Goal: Navigation & Orientation: Find specific page/section

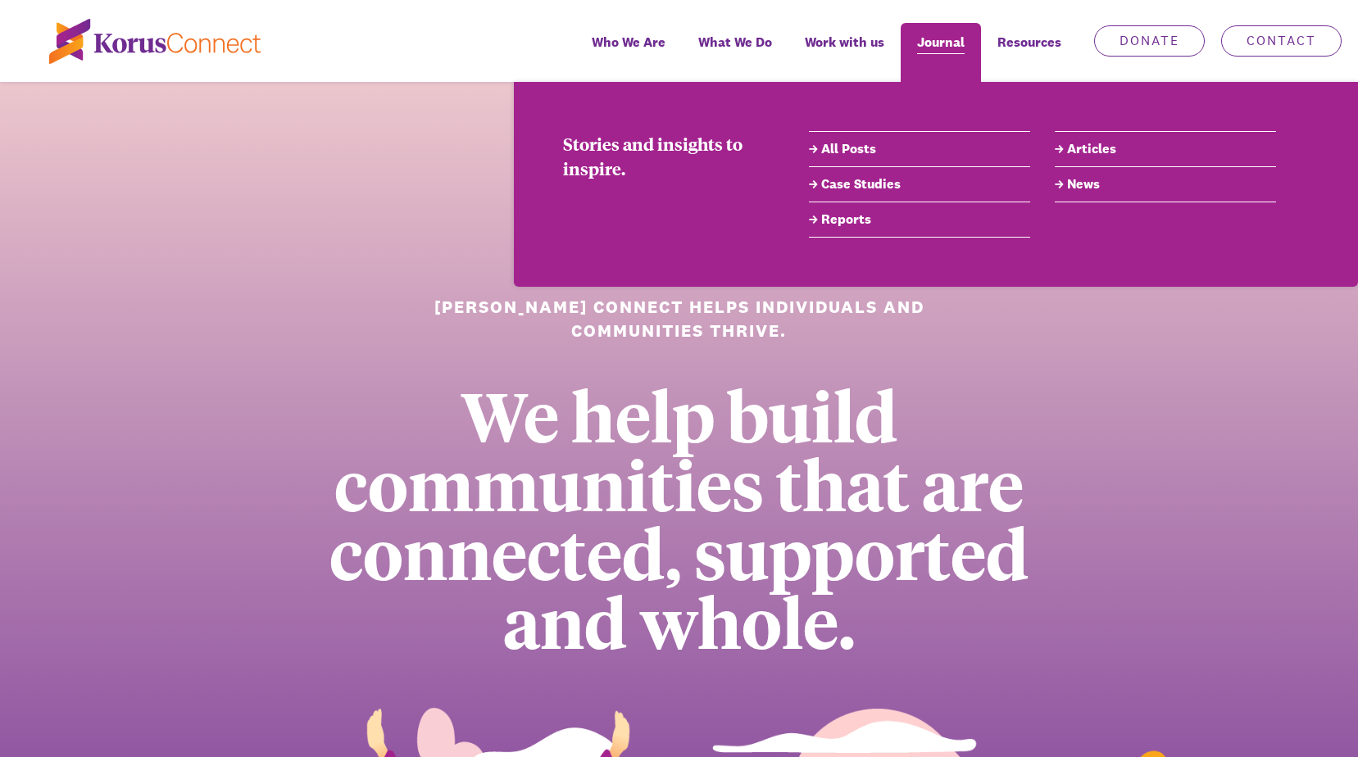
click at [962, 46] on span "Journal" at bounding box center [941, 42] width 48 height 24
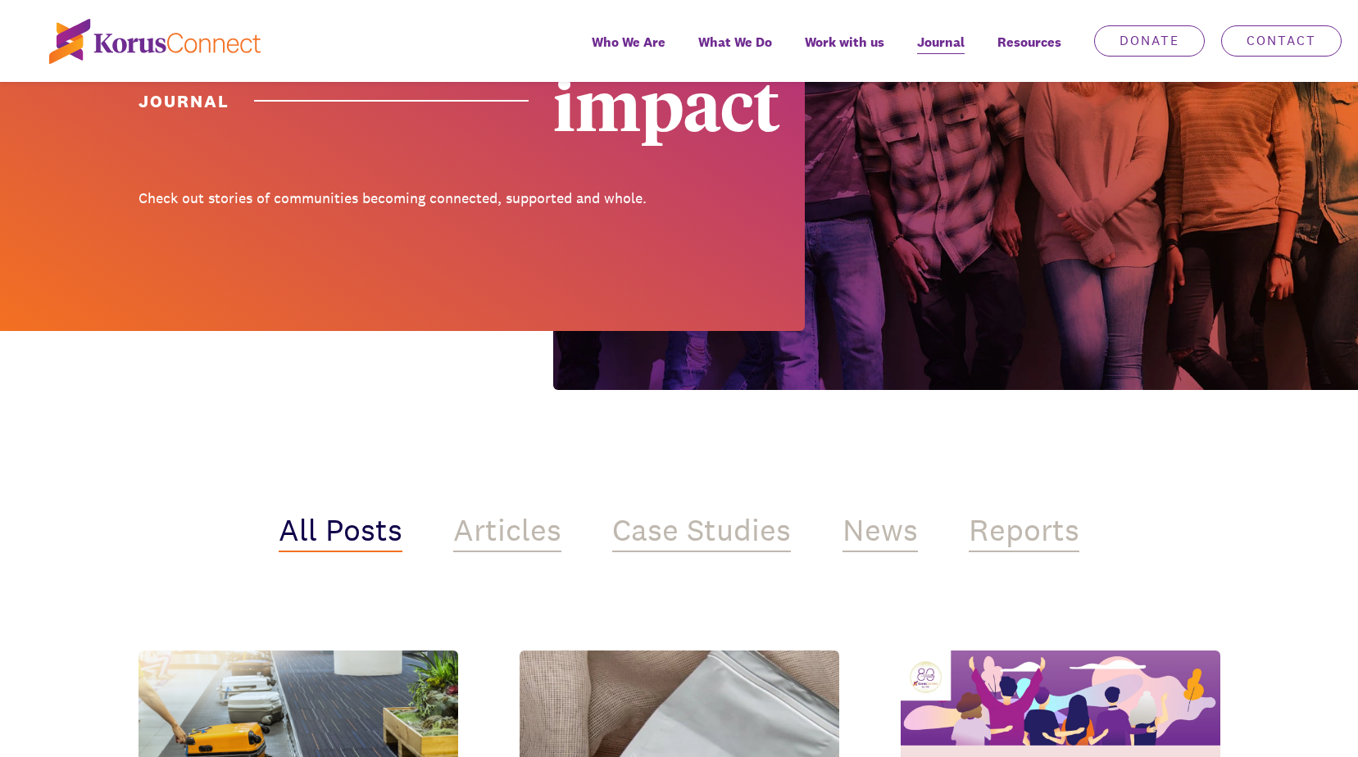
scroll to position [656, 0]
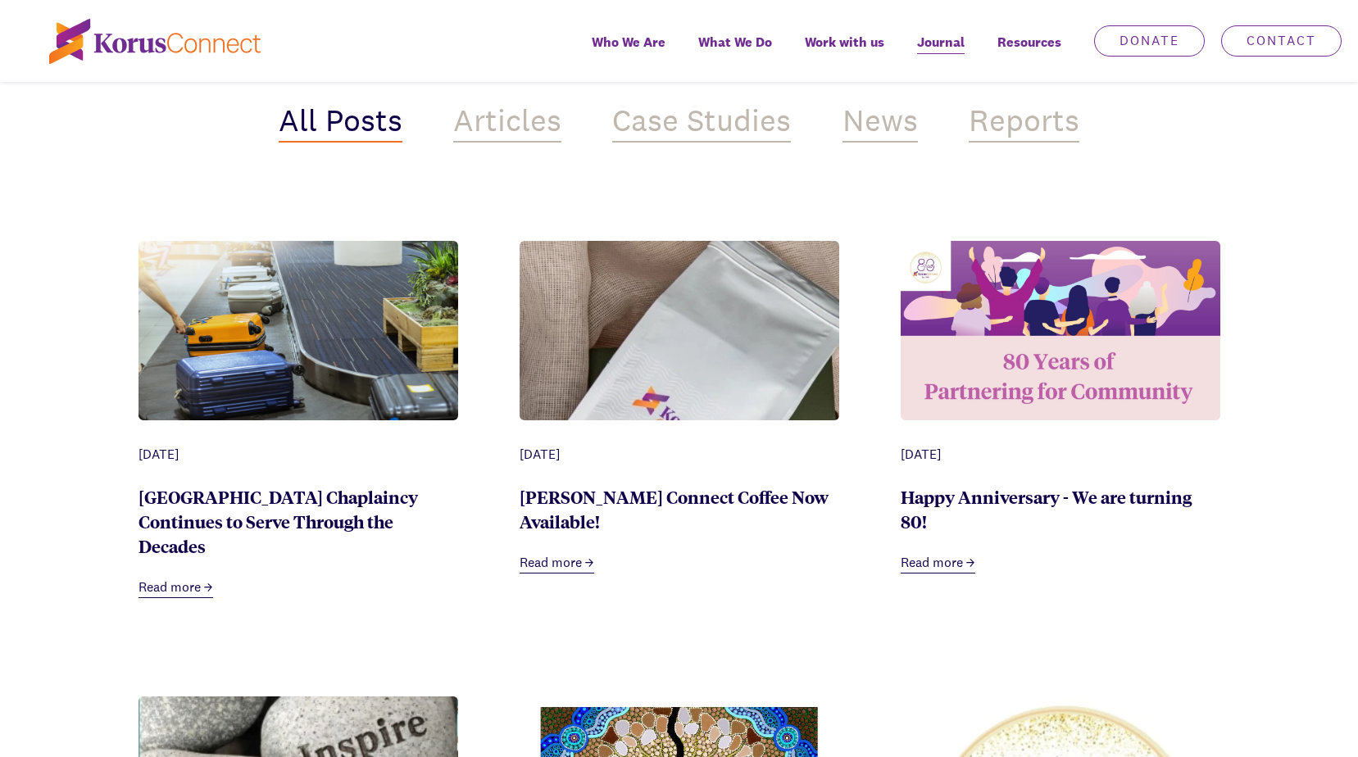
click at [539, 553] on link "Read more" at bounding box center [557, 563] width 75 height 20
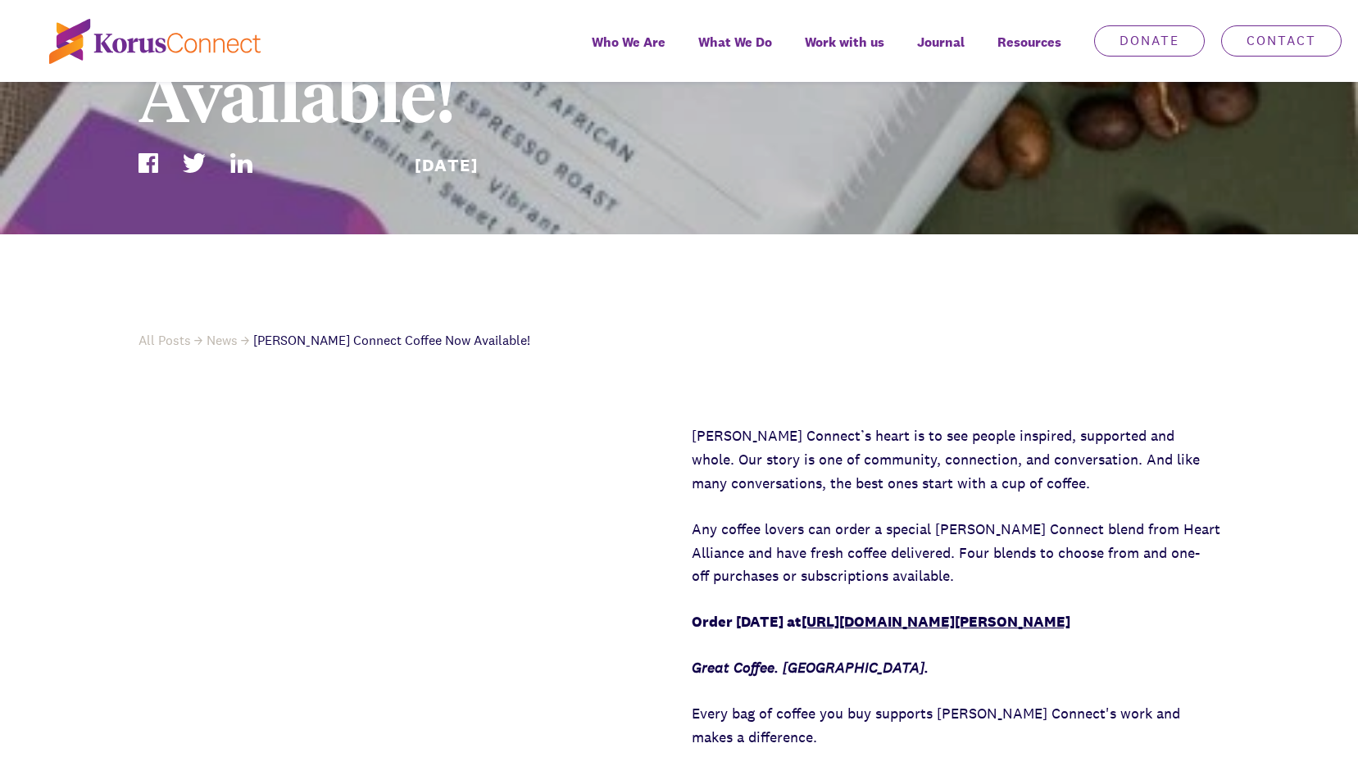
scroll to position [656, 0]
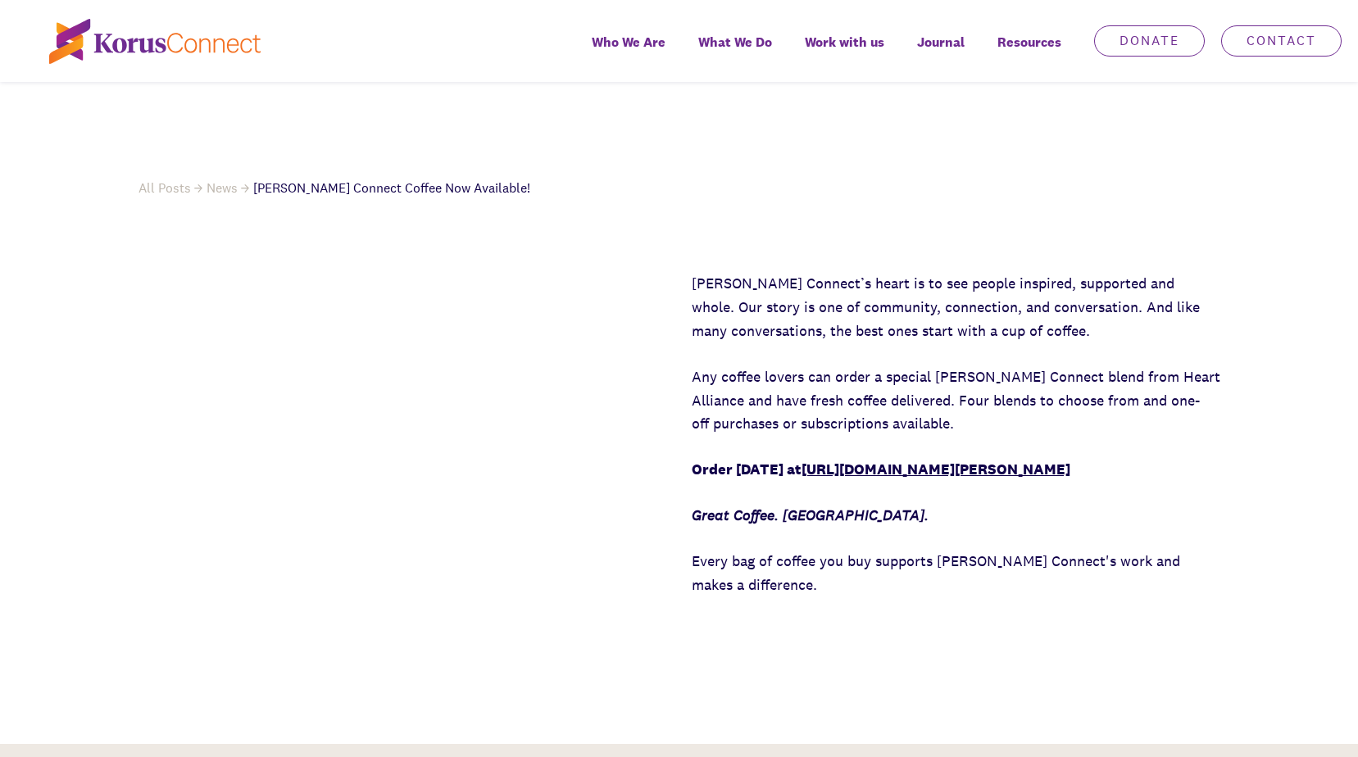
click at [975, 460] on link "[URL][DOMAIN_NAME][PERSON_NAME]" at bounding box center [936, 469] width 269 height 19
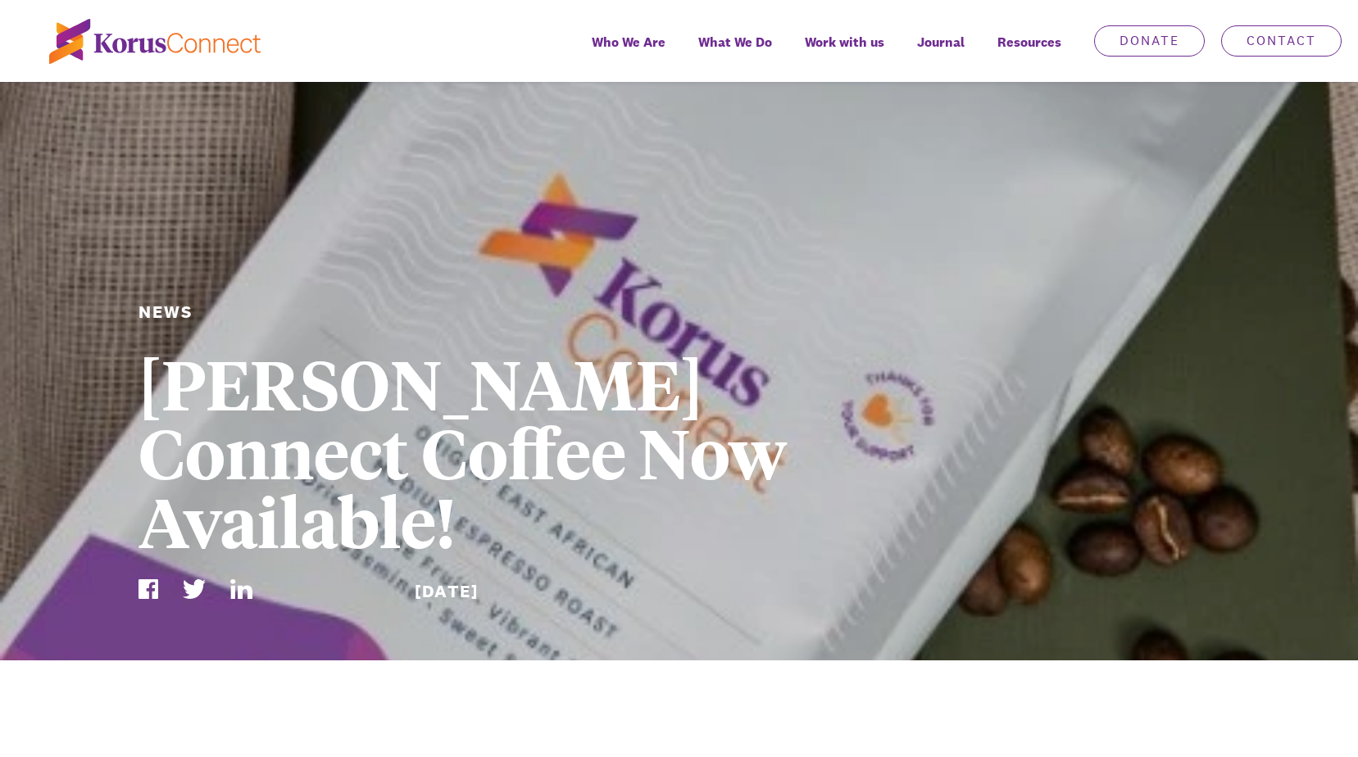
scroll to position [0, 0]
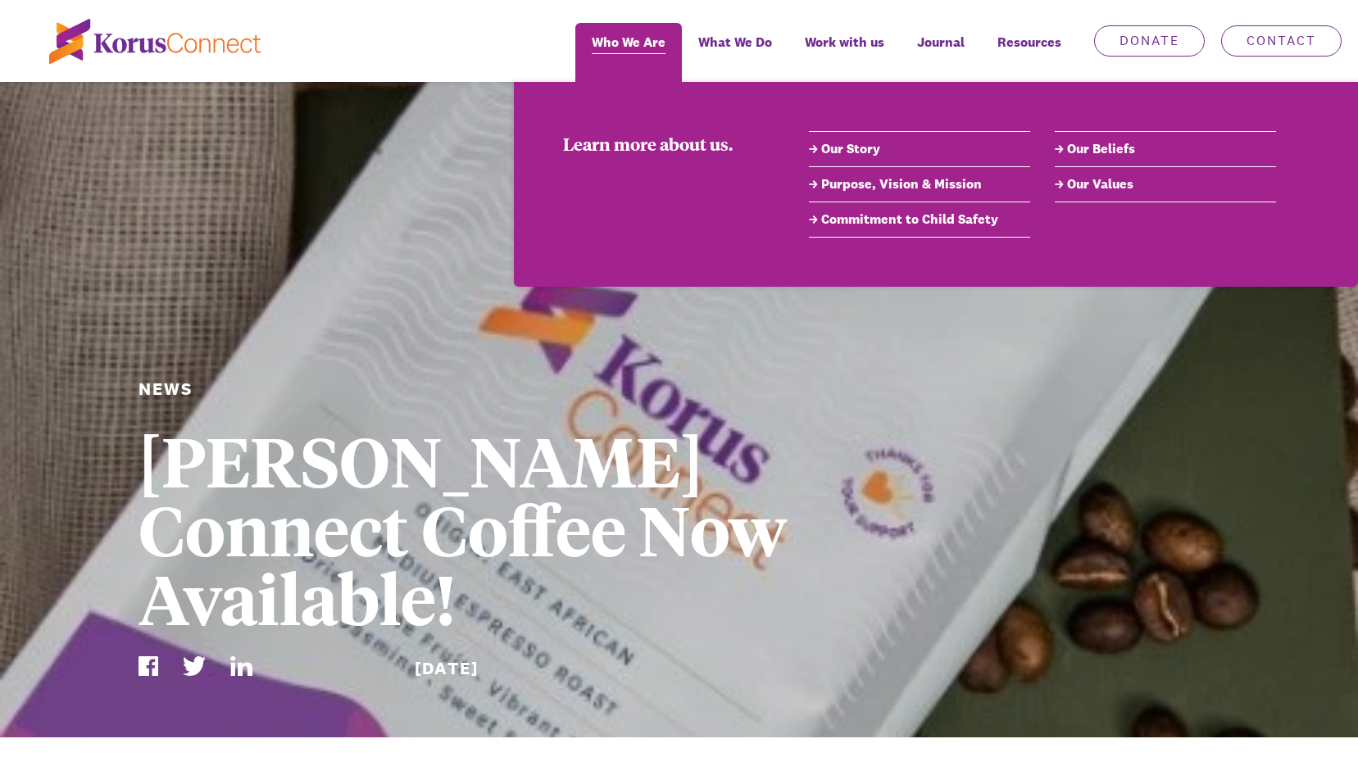
click at [637, 34] on span "Who We Are" at bounding box center [629, 42] width 74 height 24
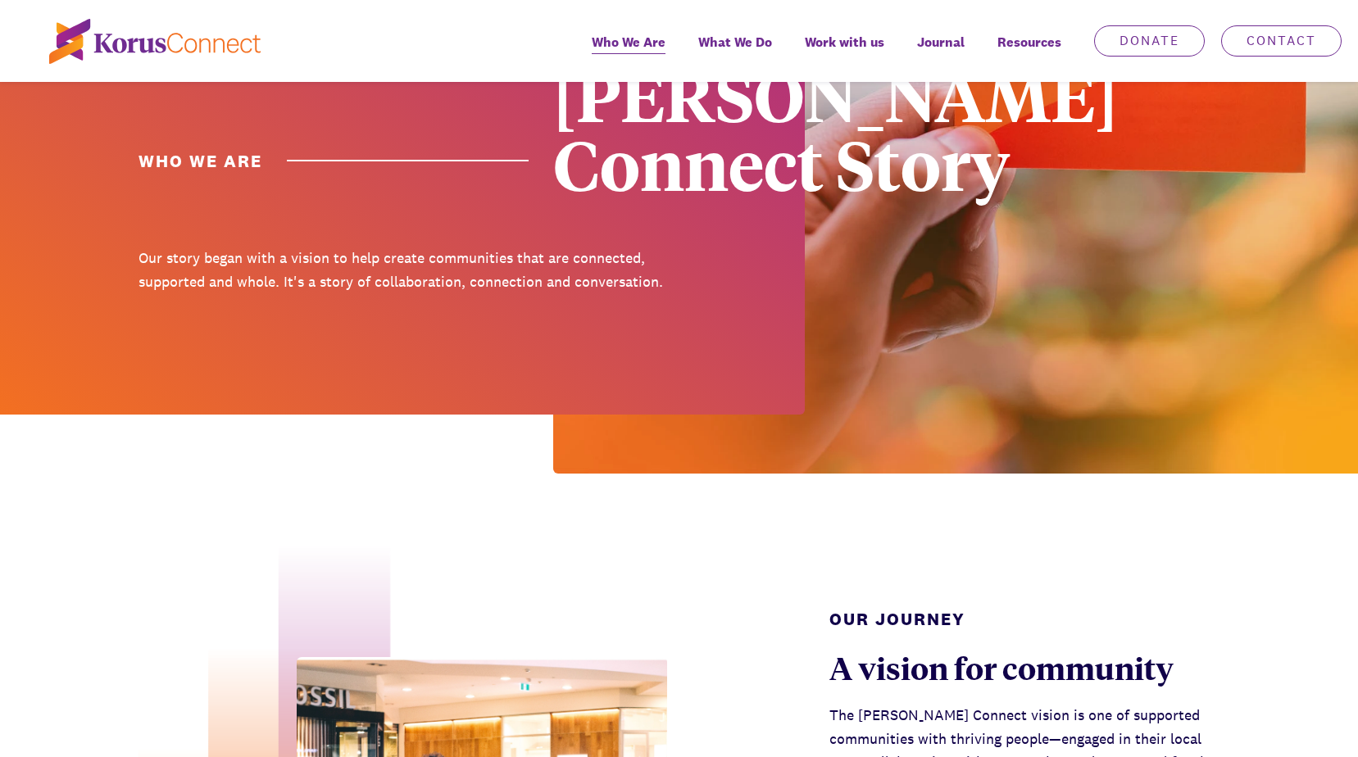
scroll to position [82, 0]
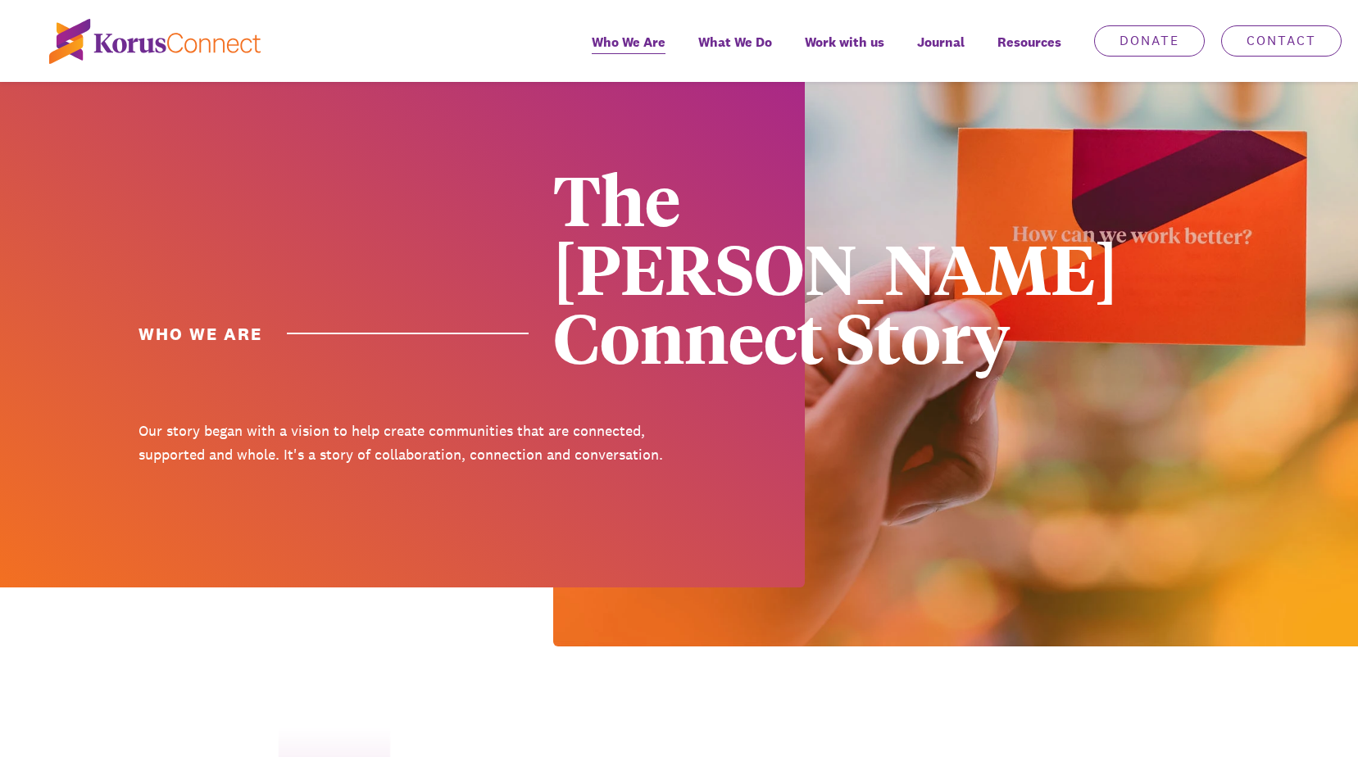
click at [183, 49] on img at bounding box center [154, 41] width 211 height 45
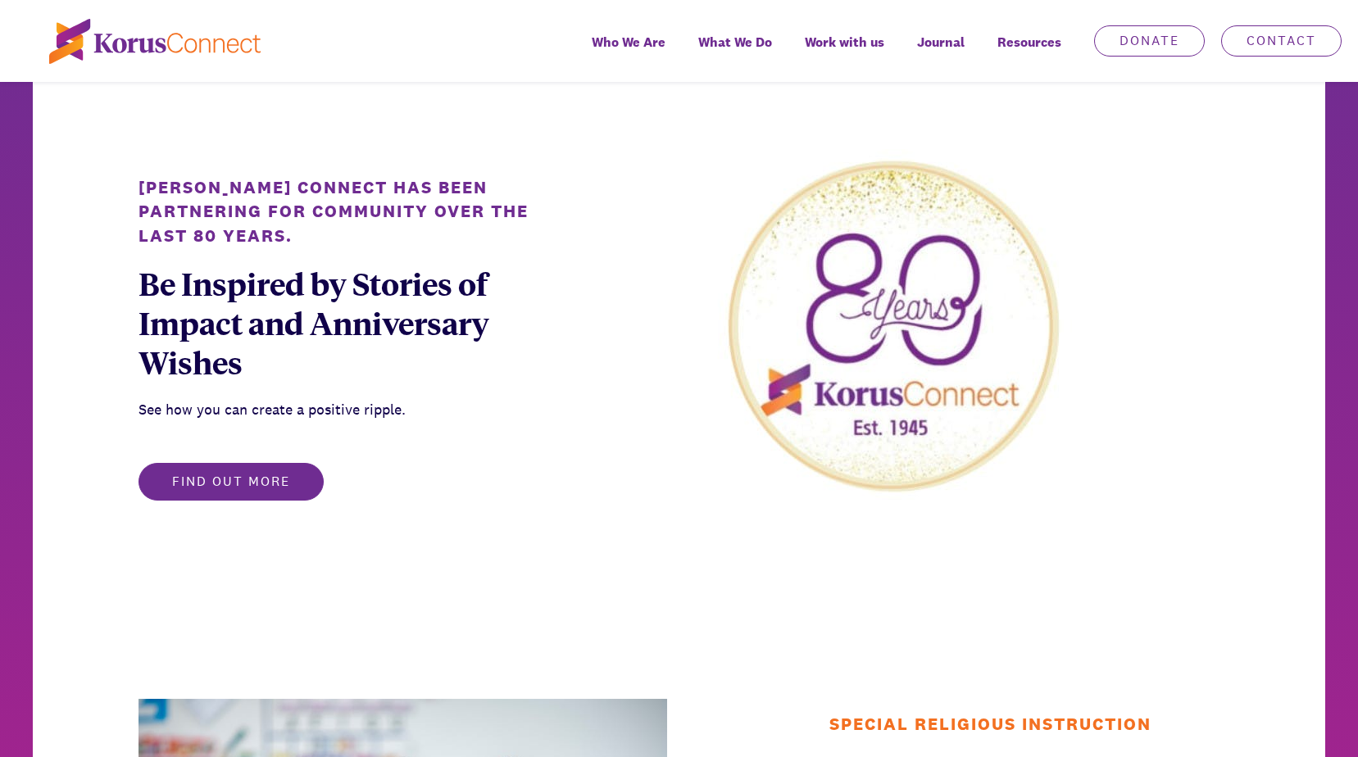
scroll to position [984, 0]
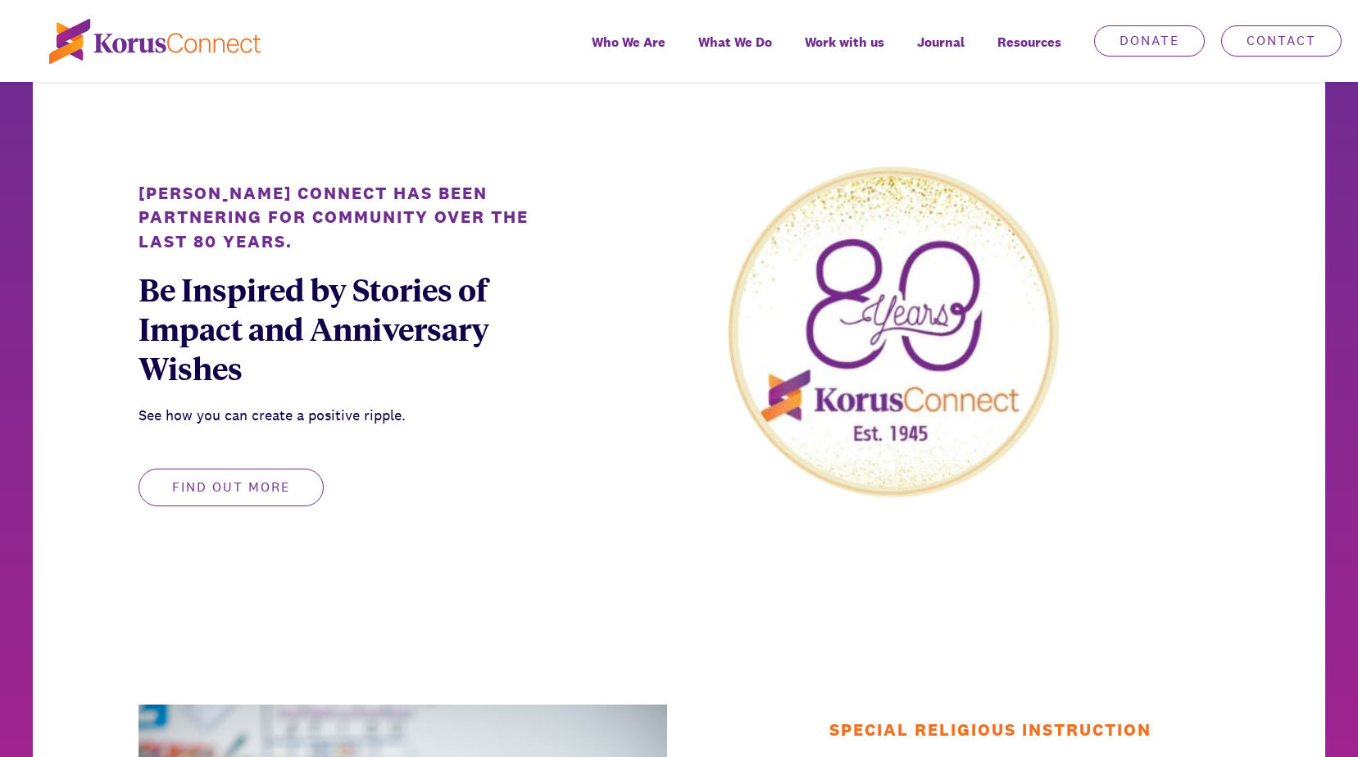
click at [191, 479] on button "Find out more" at bounding box center [231, 488] width 185 height 38
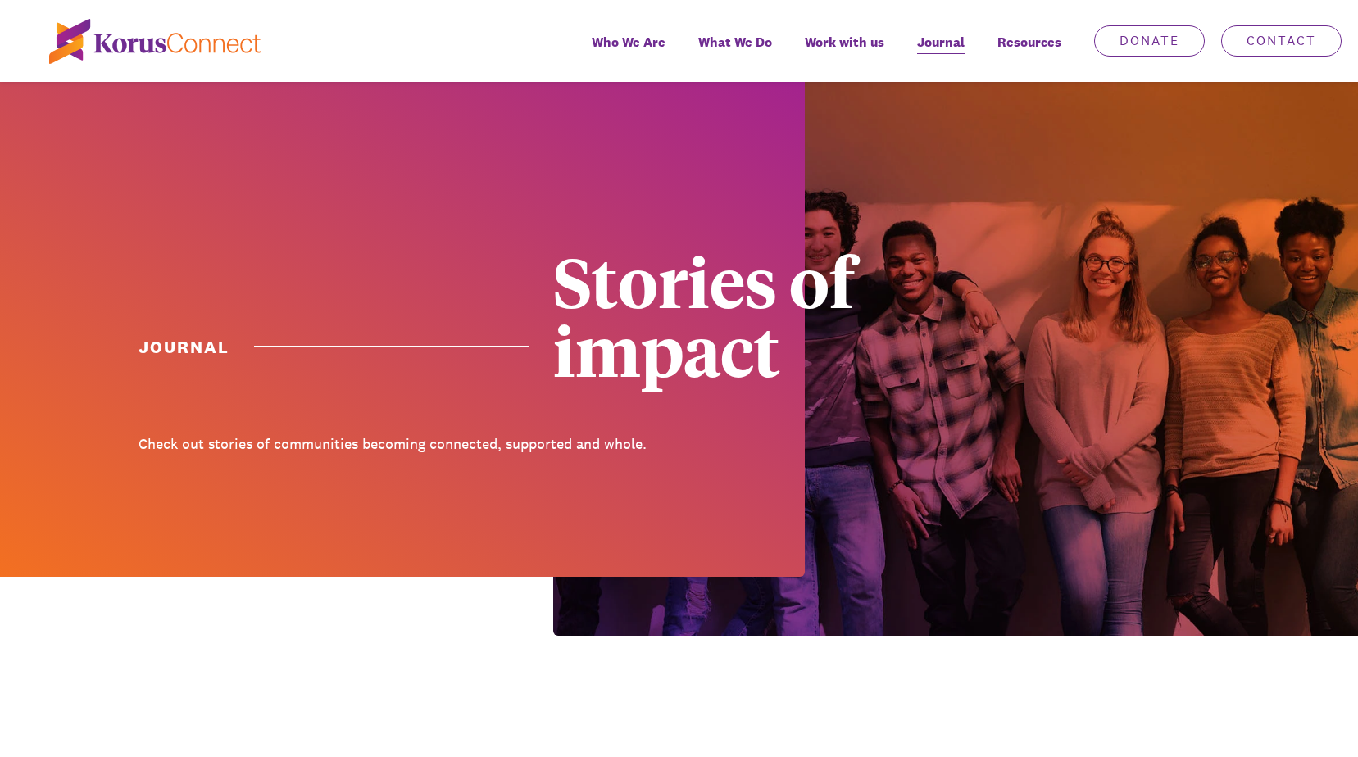
click at [81, 51] on img at bounding box center [154, 41] width 211 height 45
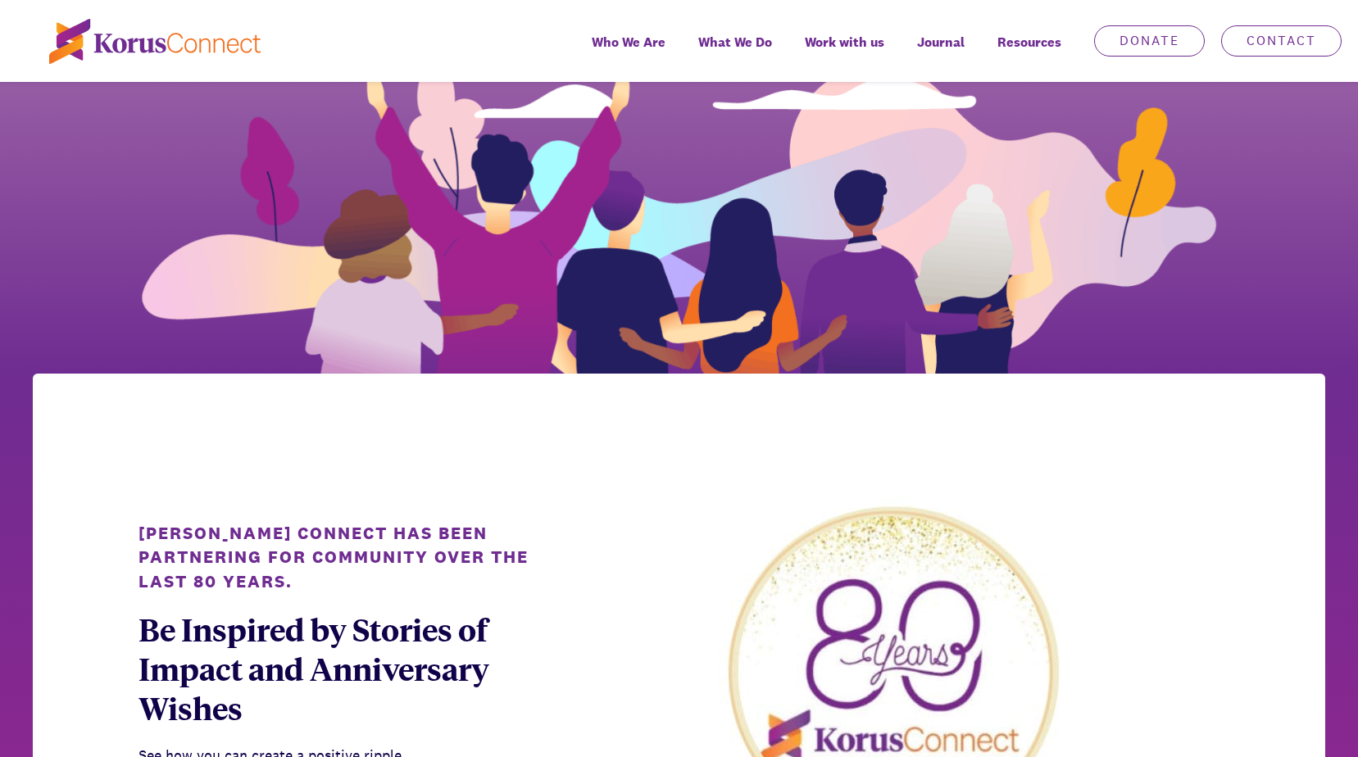
scroll to position [574, 0]
